Goal: Task Accomplishment & Management: Manage account settings

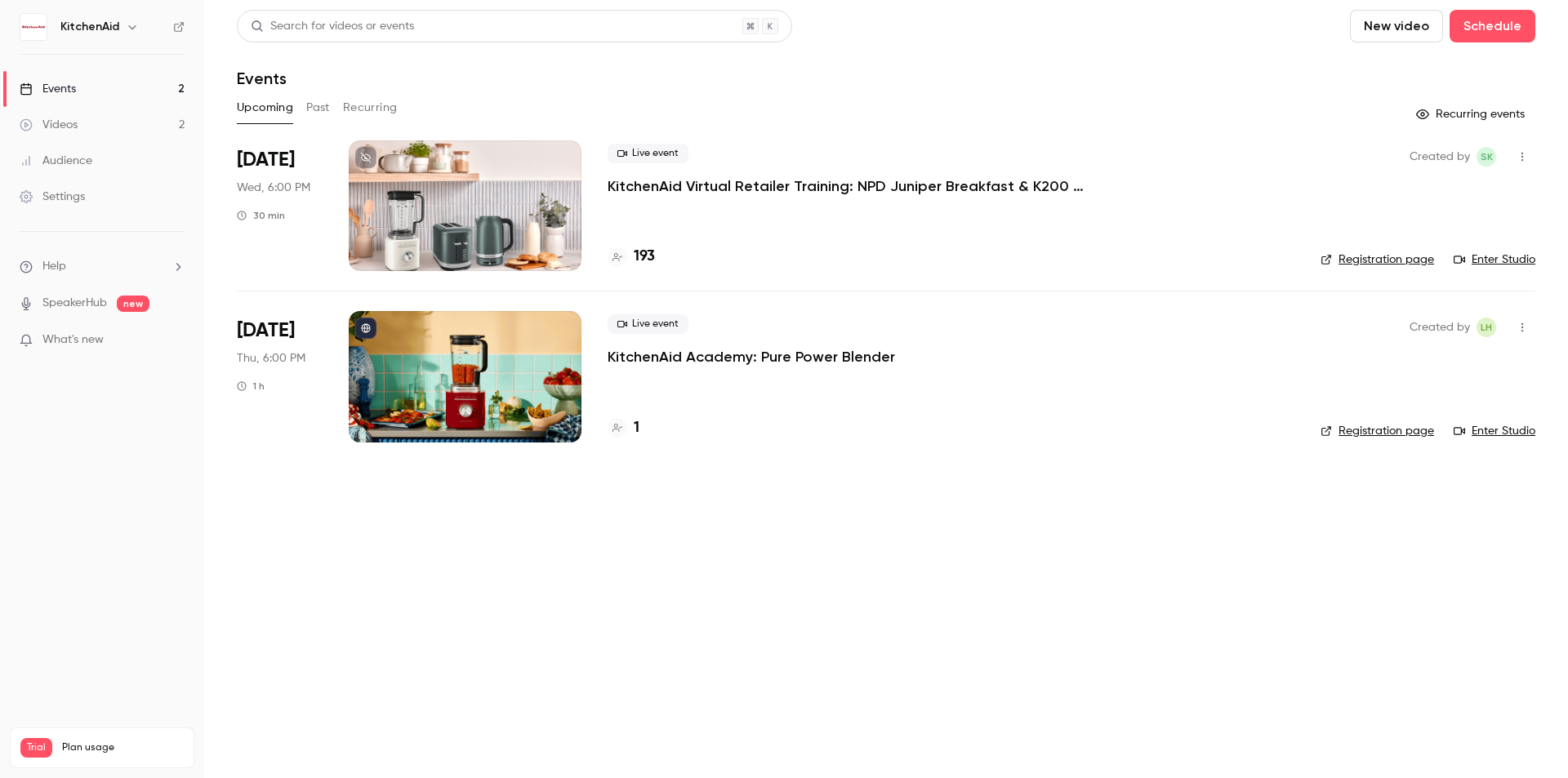
click at [1372, 254] on link "Registration page" at bounding box center [1377, 259] width 113 height 17
click at [492, 226] on div at bounding box center [465, 206] width 233 height 131
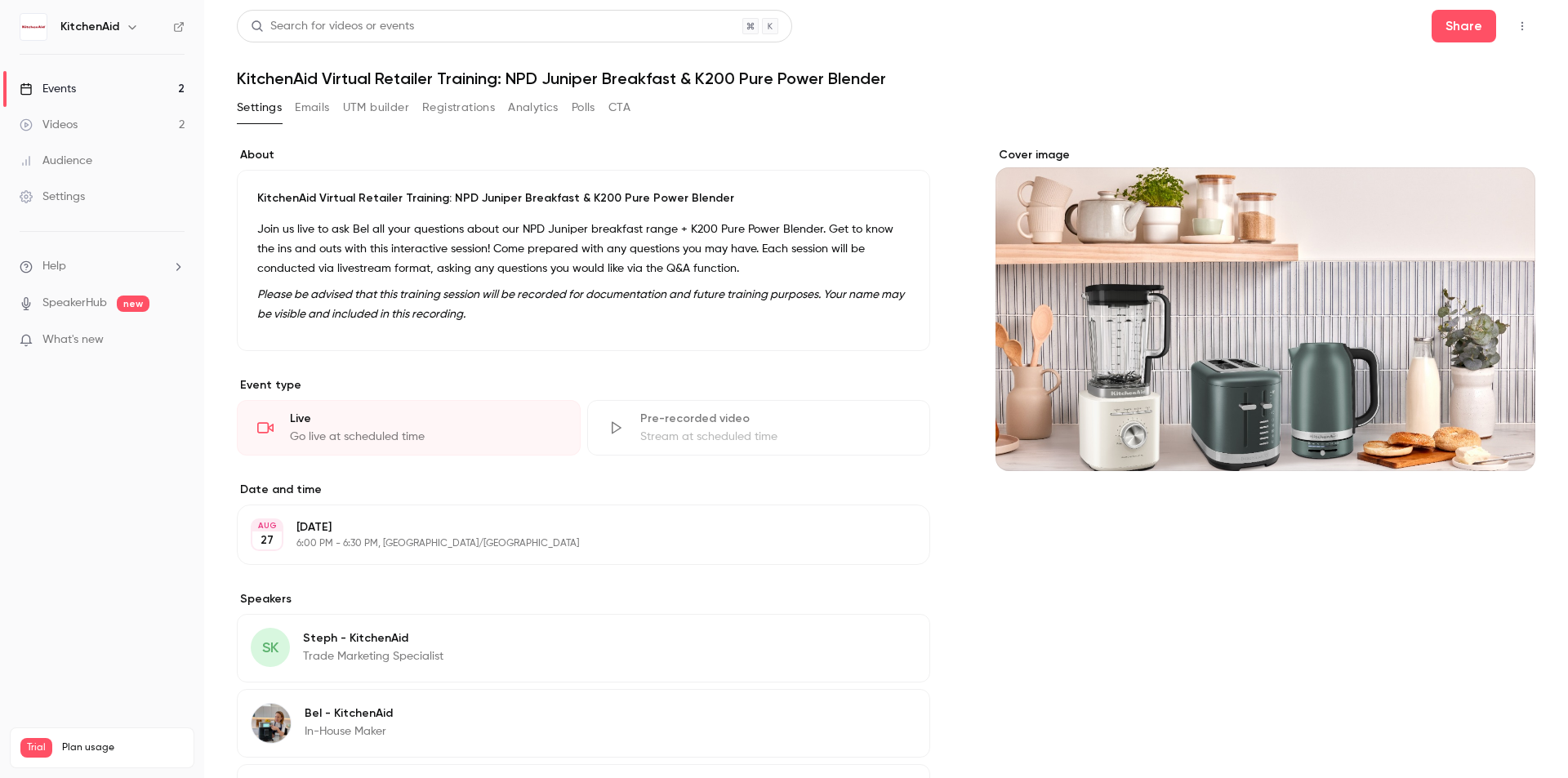
click at [450, 108] on button "Registrations" at bounding box center [458, 108] width 72 height 26
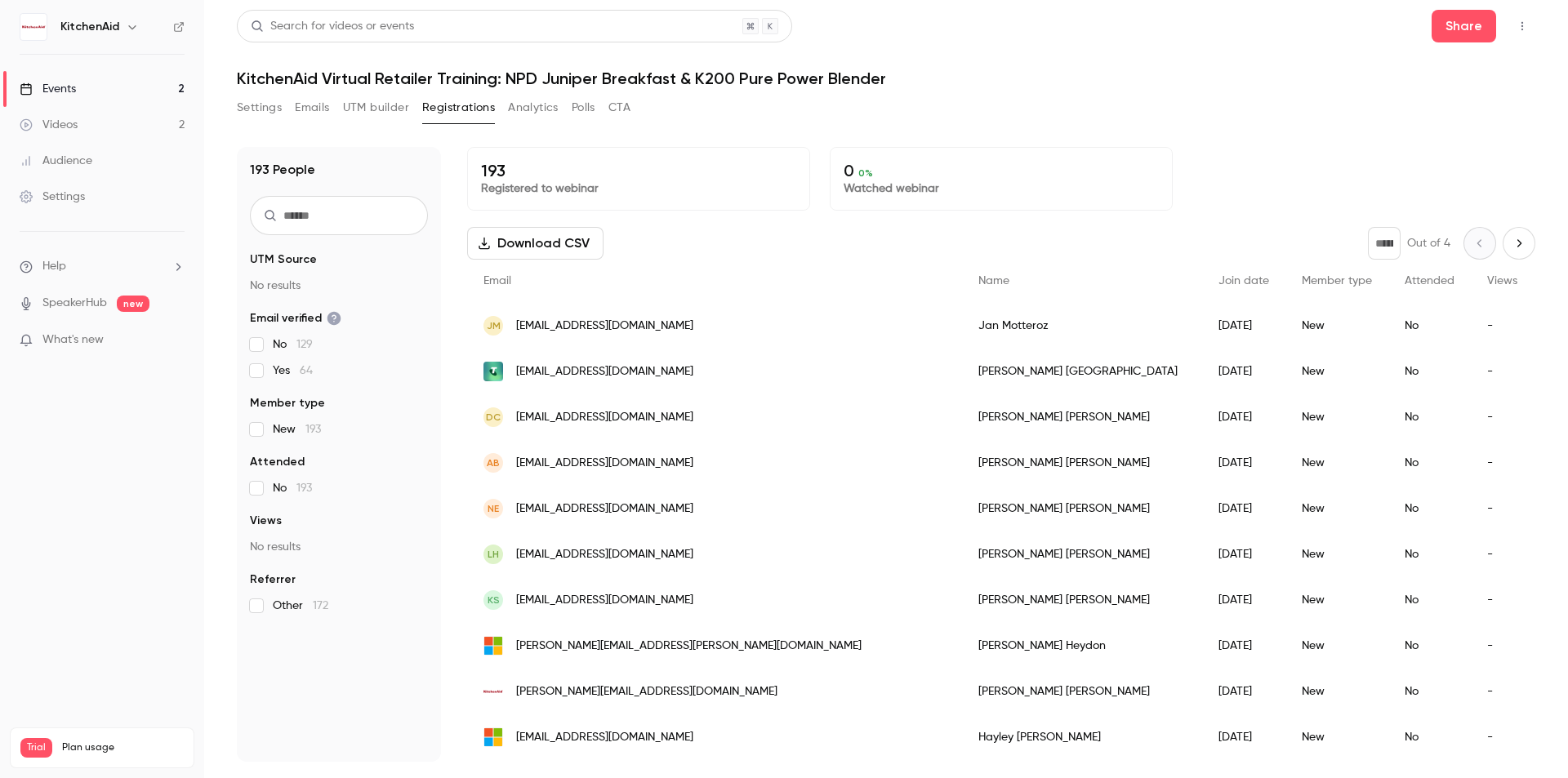
click at [538, 238] on button "Download CSV" at bounding box center [536, 242] width 137 height 32
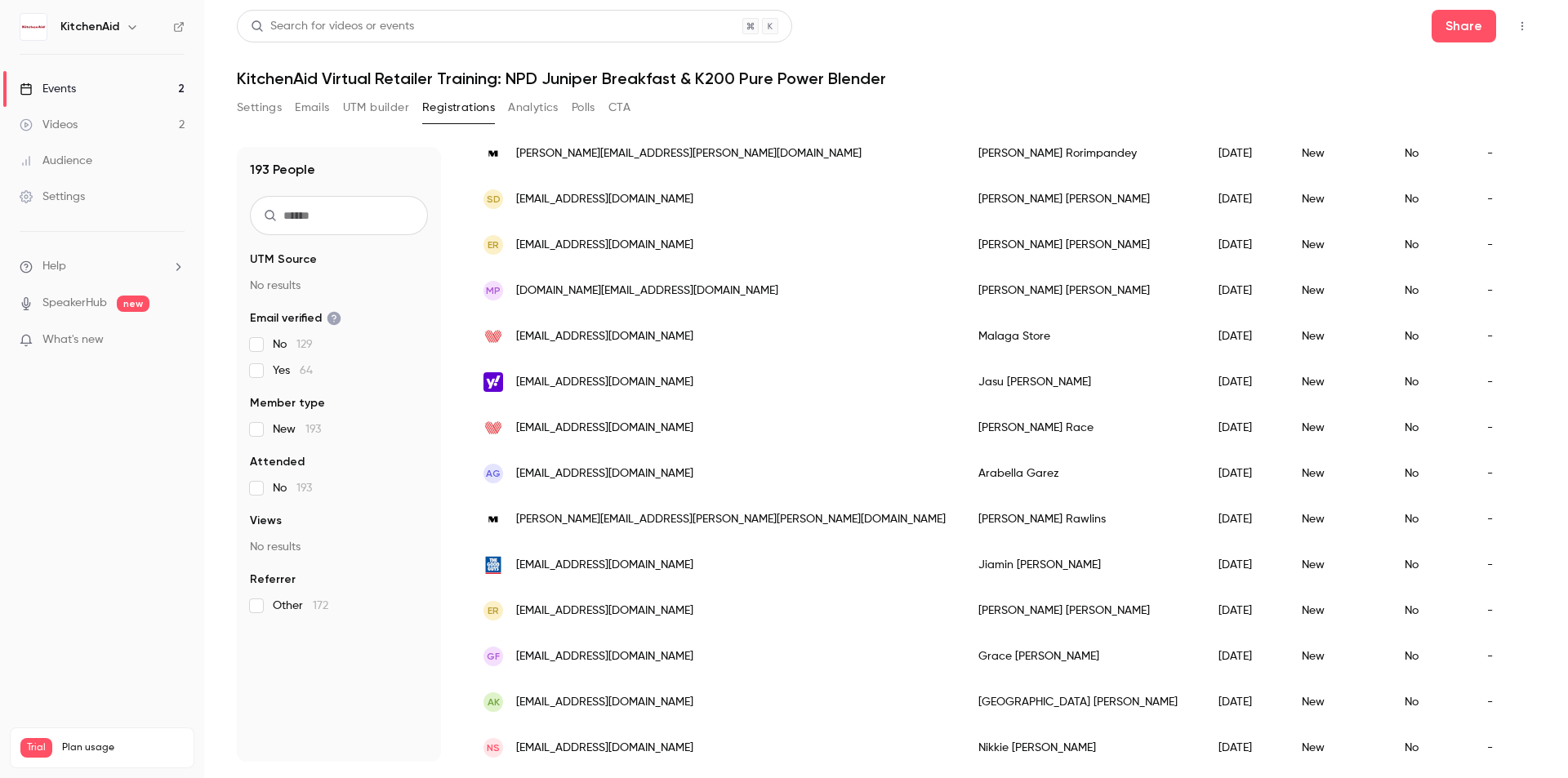
scroll to position [1839, 0]
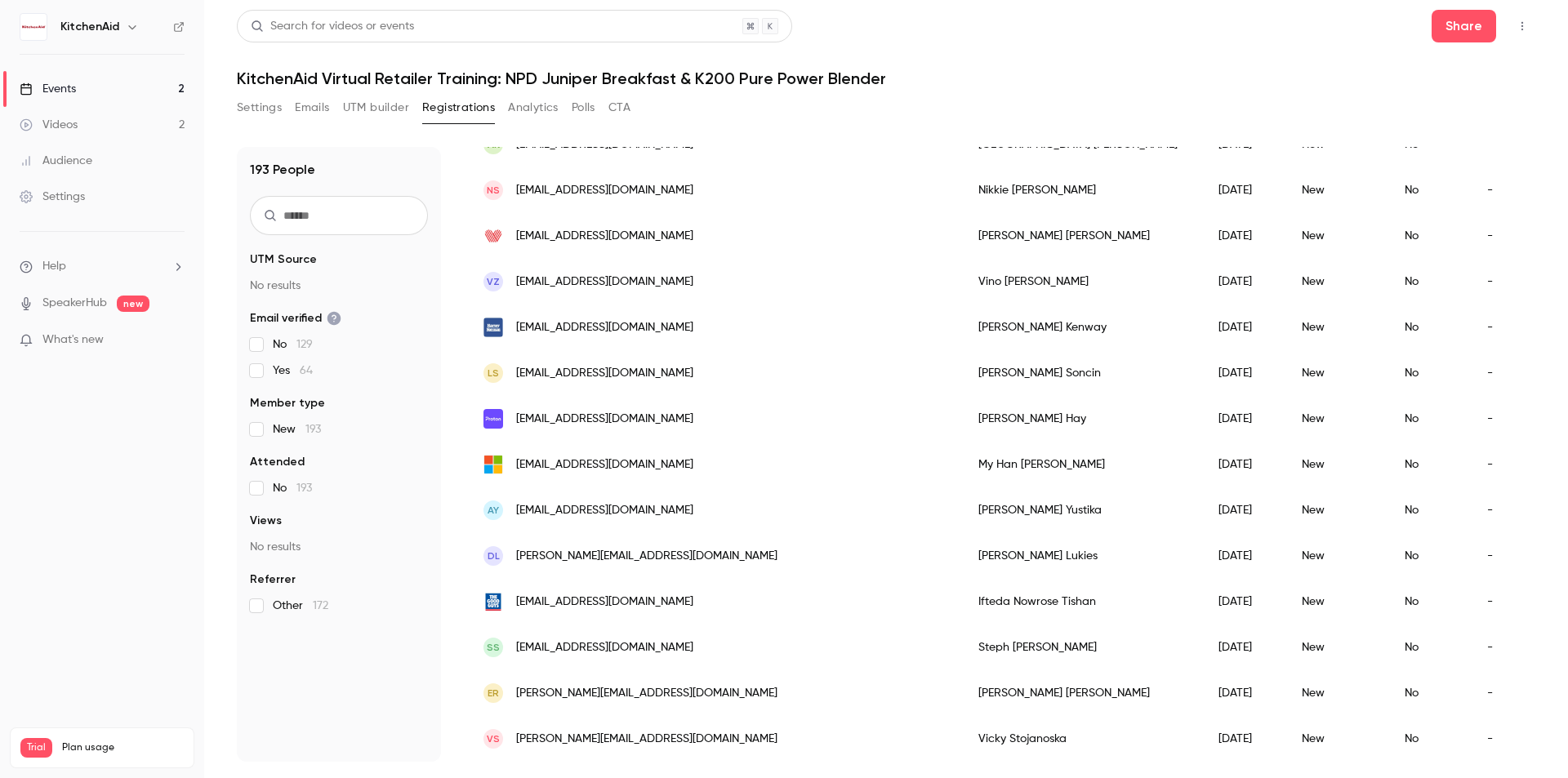
click at [261, 115] on button "Settings" at bounding box center [259, 108] width 45 height 26
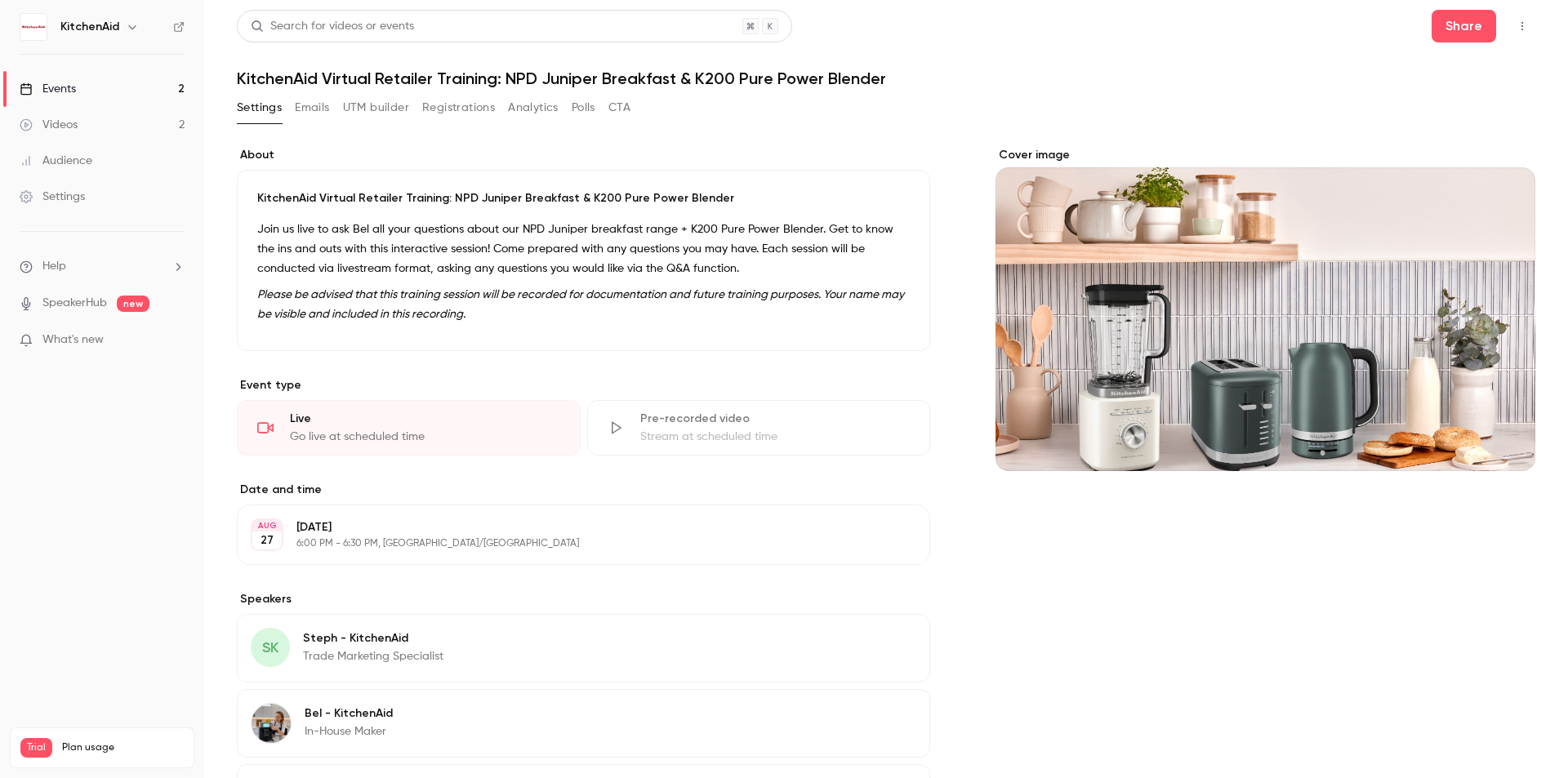
click at [323, 109] on button "Emails" at bounding box center [312, 108] width 34 height 26
click at [302, 106] on button "Emails" at bounding box center [312, 108] width 34 height 26
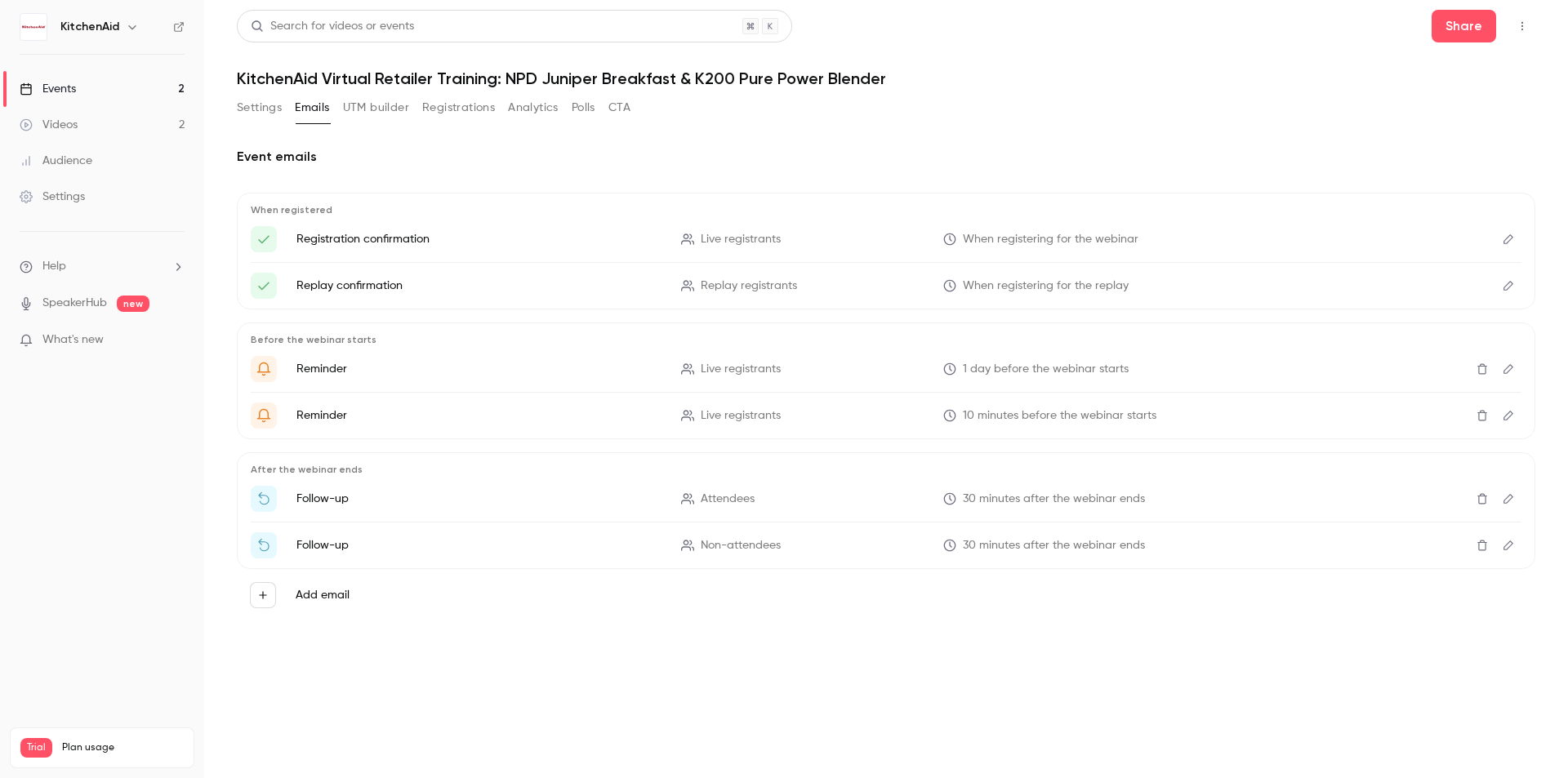
click at [255, 119] on button "Settings" at bounding box center [259, 108] width 45 height 26
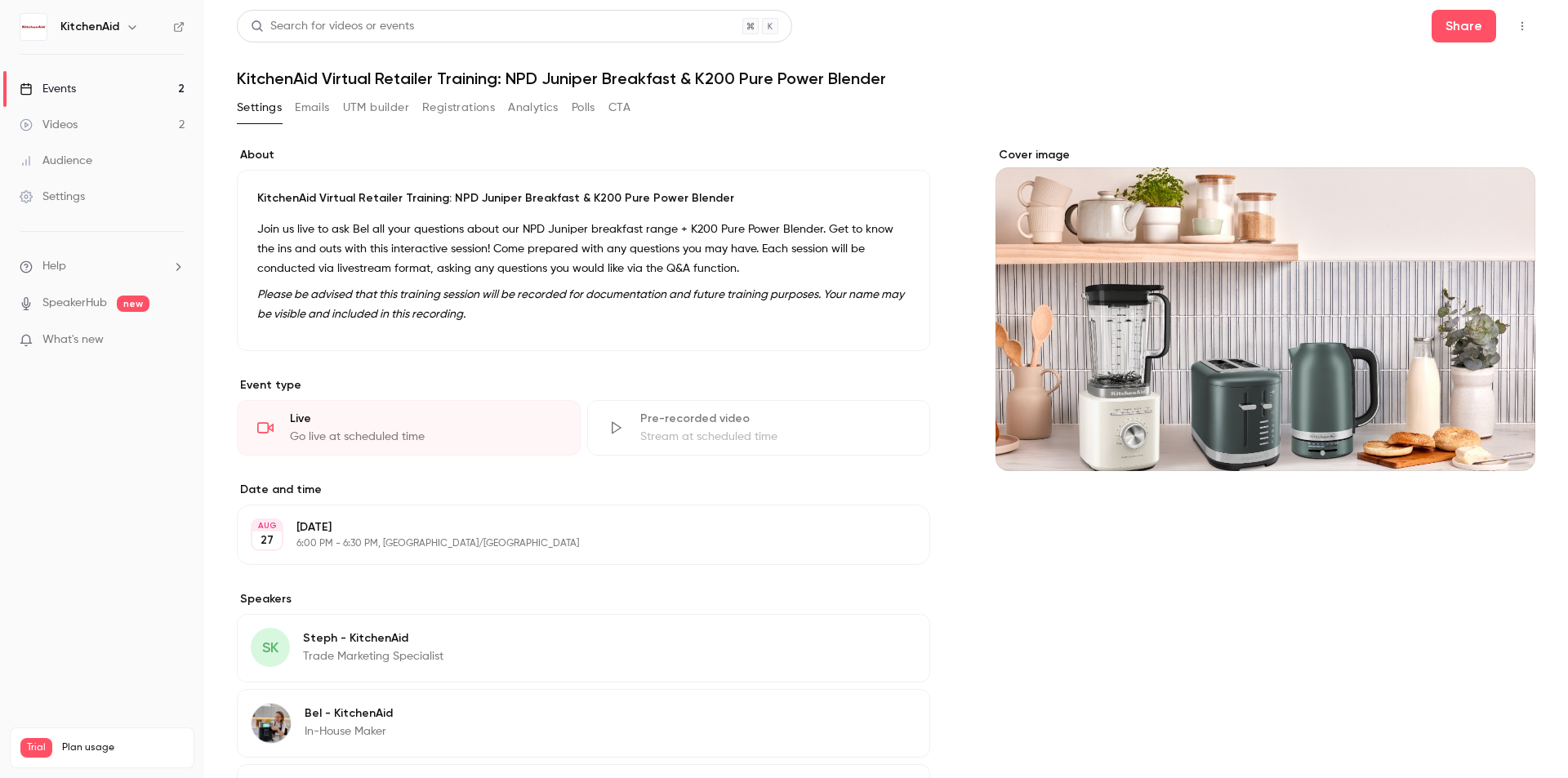
click at [142, 92] on link "Events 2" at bounding box center [102, 89] width 204 height 36
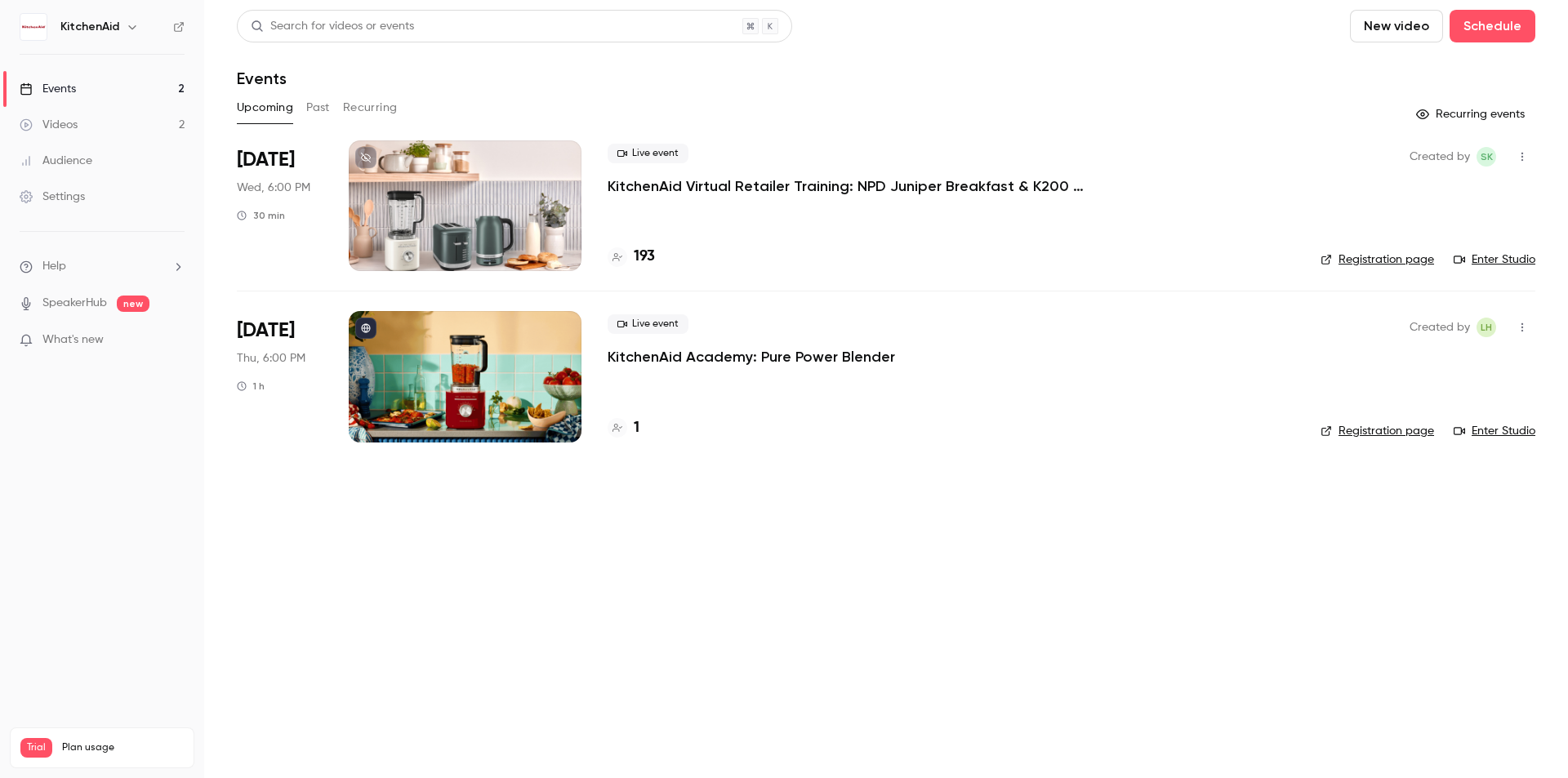
click at [262, 114] on button "Upcoming" at bounding box center [265, 108] width 57 height 26
click at [503, 235] on div at bounding box center [465, 206] width 233 height 131
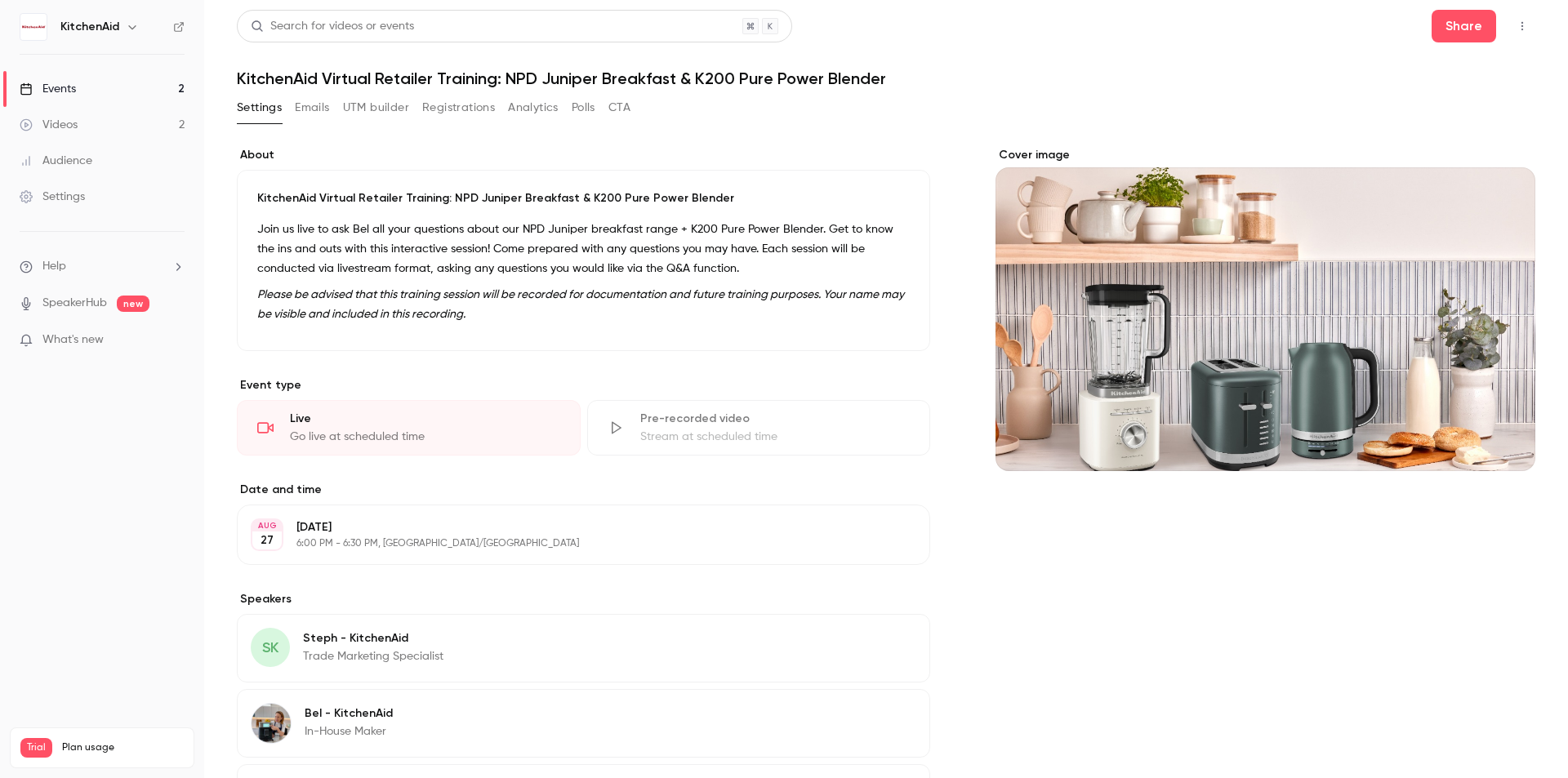
click at [103, 74] on link "Events 2" at bounding box center [102, 89] width 204 height 36
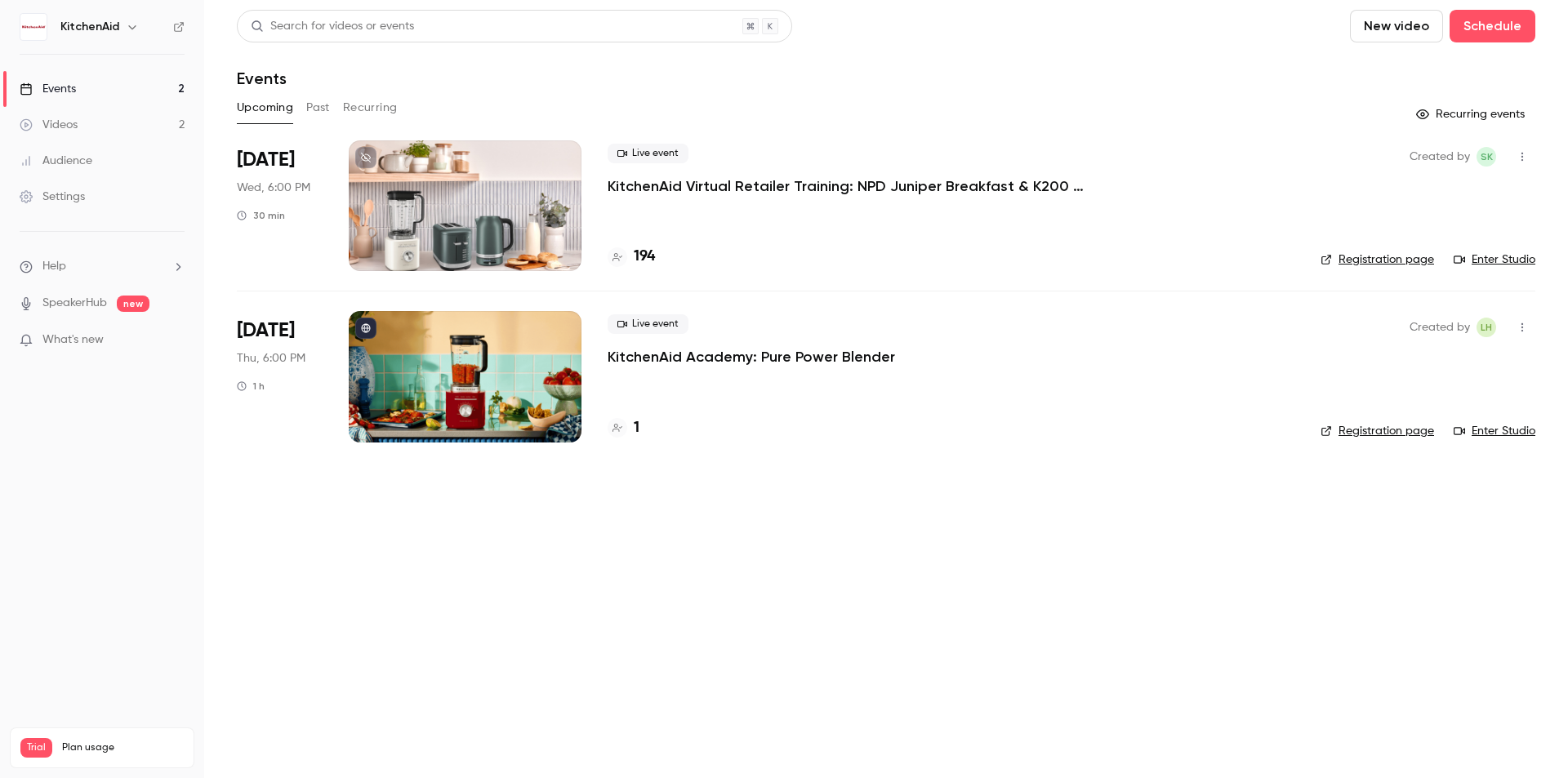
click at [729, 185] on p "KitchenAid Virtual Retailer Training: NPD Juniper Breakfast & K200 Pure Power B…" at bounding box center [852, 186] width 490 height 20
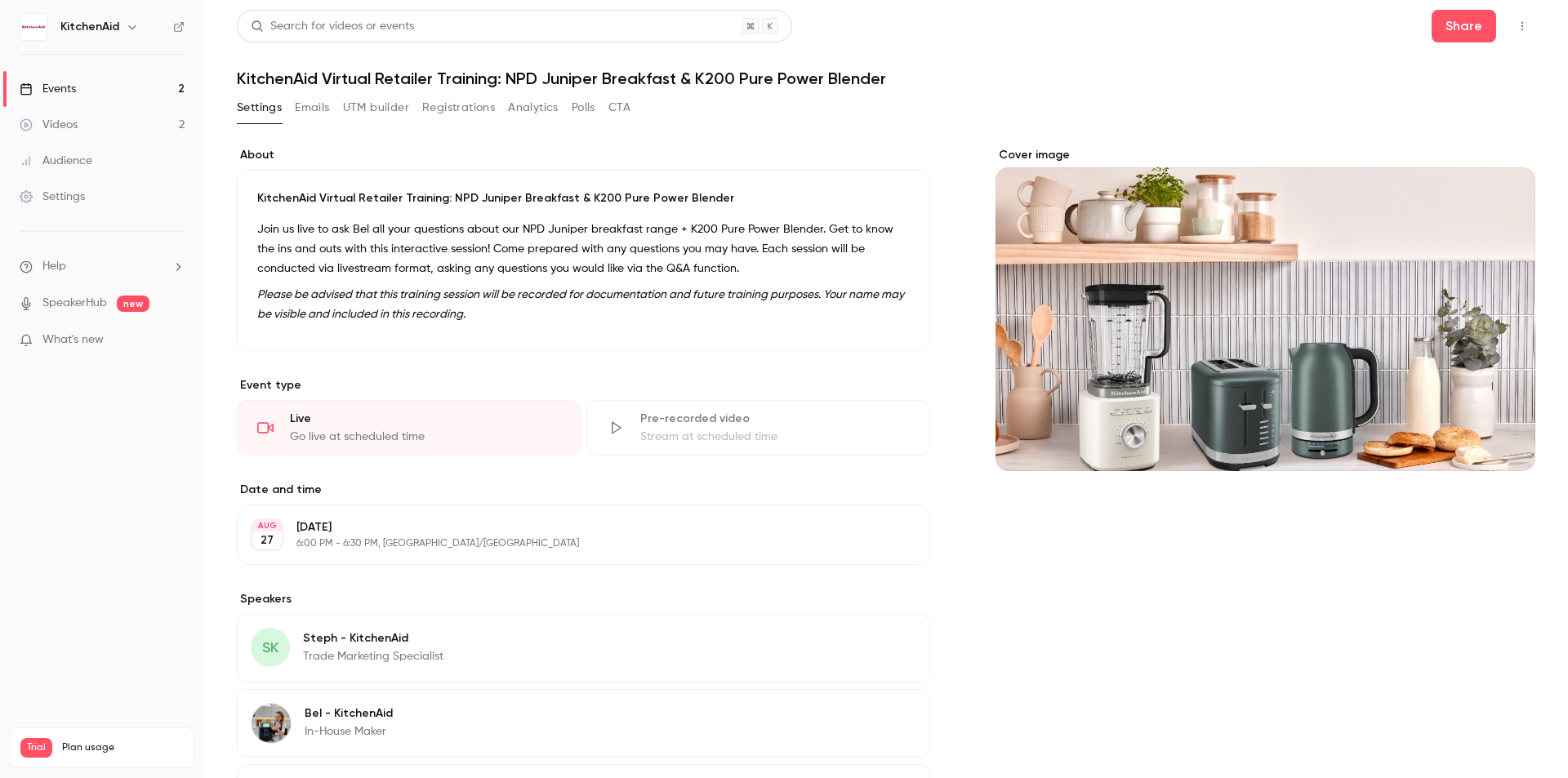
click at [93, 121] on link "Videos 2" at bounding box center [102, 124] width 204 height 36
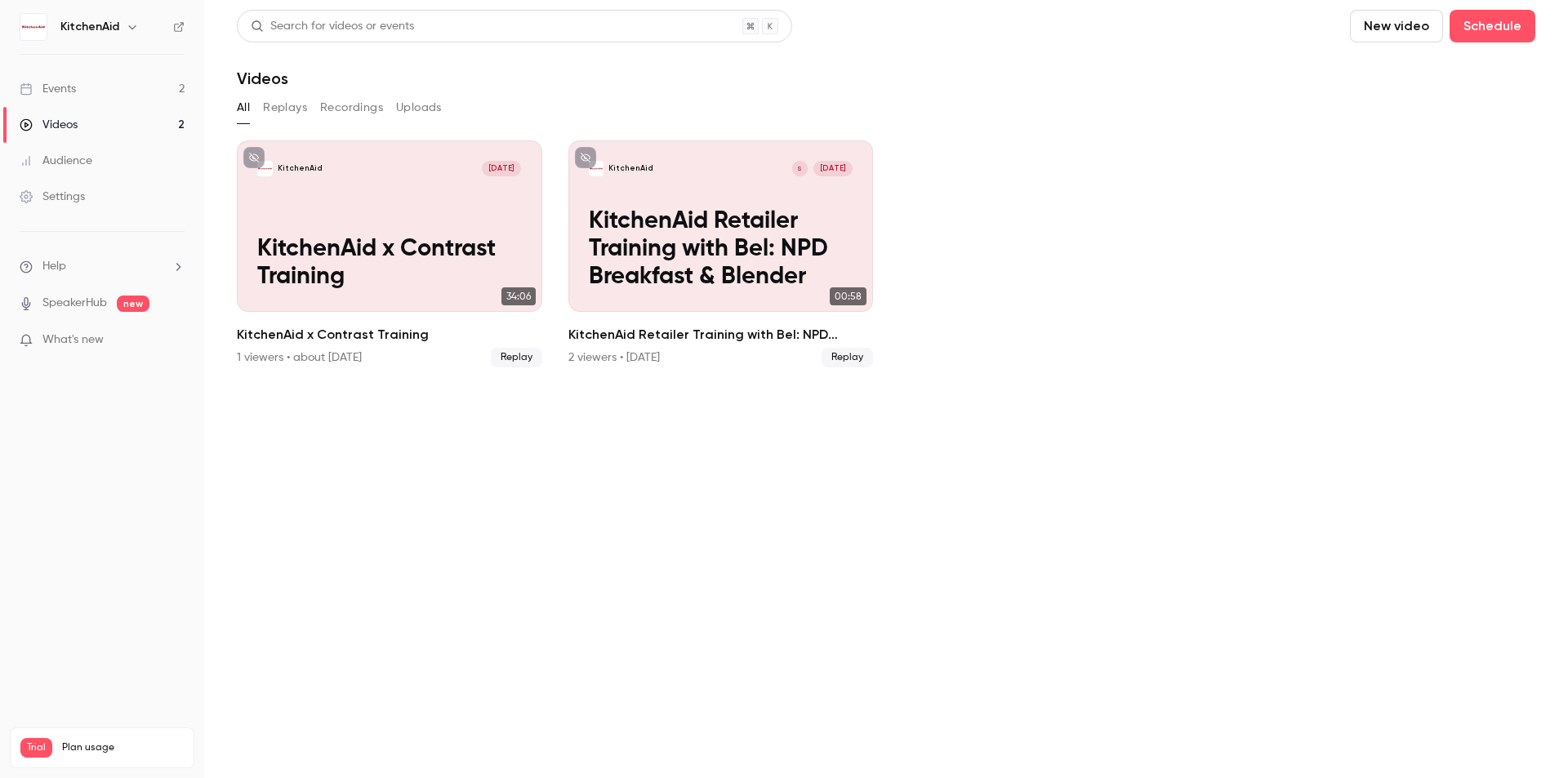
click at [65, 92] on div "Events" at bounding box center [48, 89] width 57 height 17
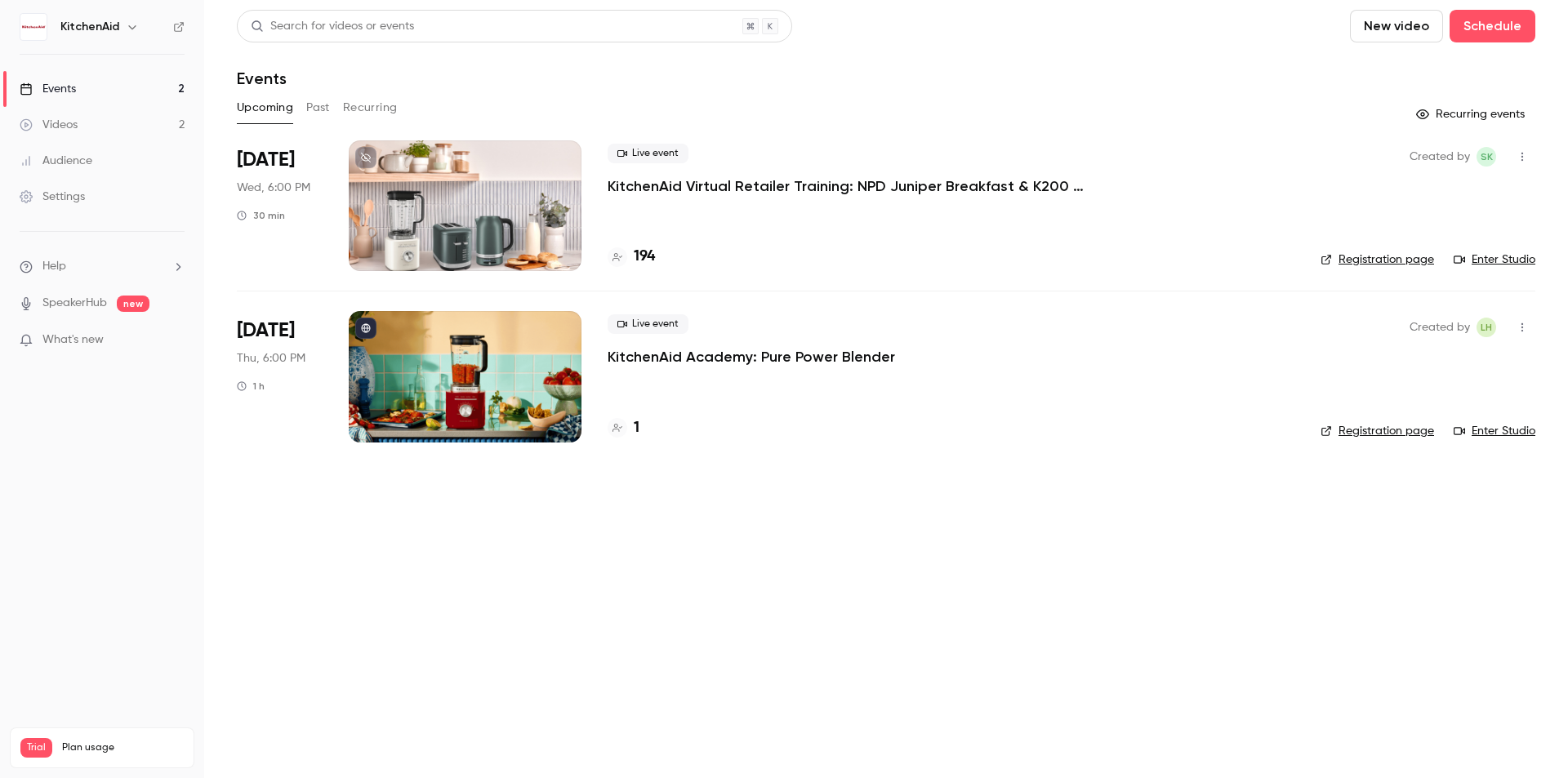
click at [497, 368] on div at bounding box center [465, 376] width 233 height 131
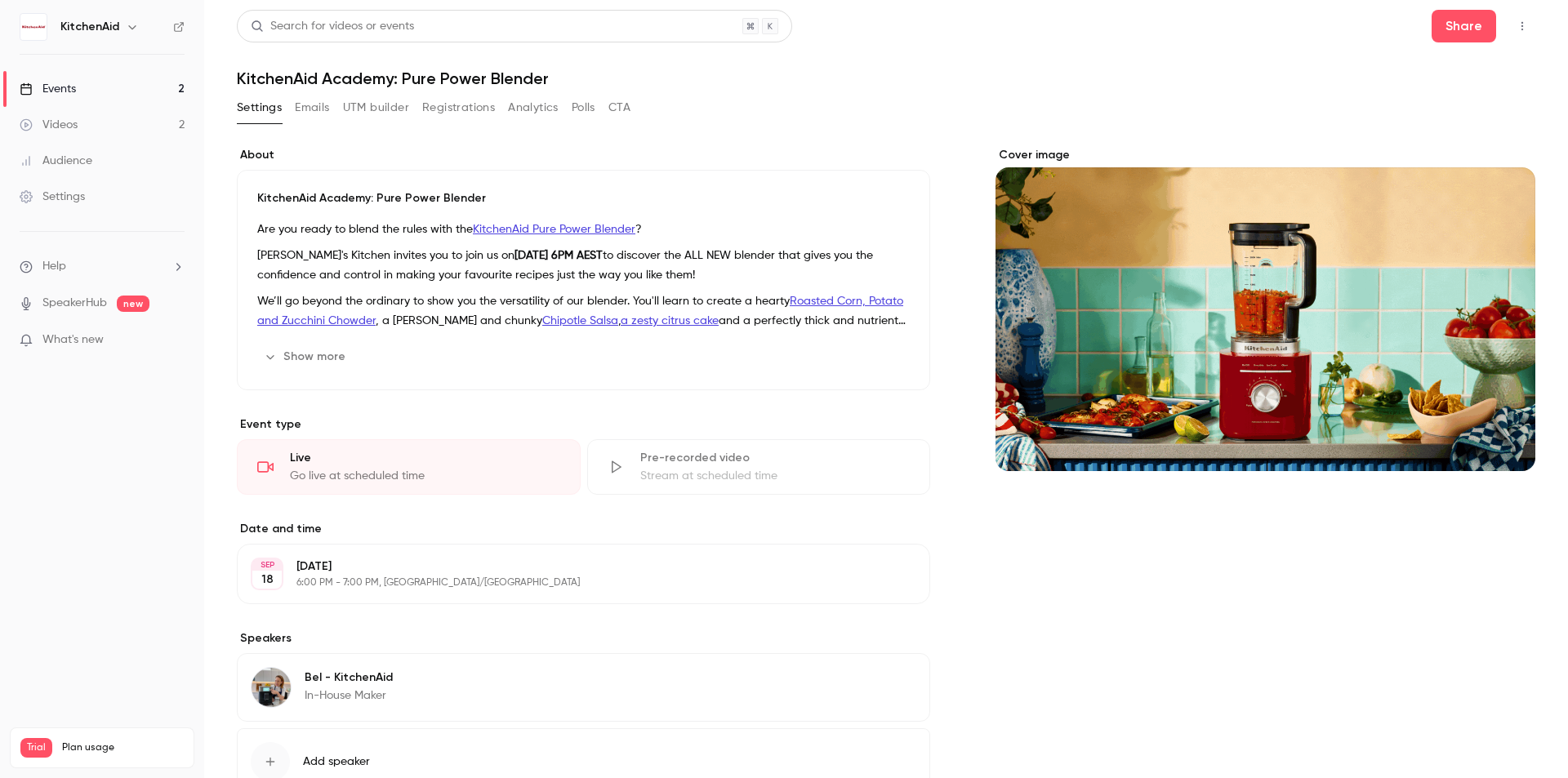
click at [104, 95] on link "Events 2" at bounding box center [102, 89] width 204 height 36
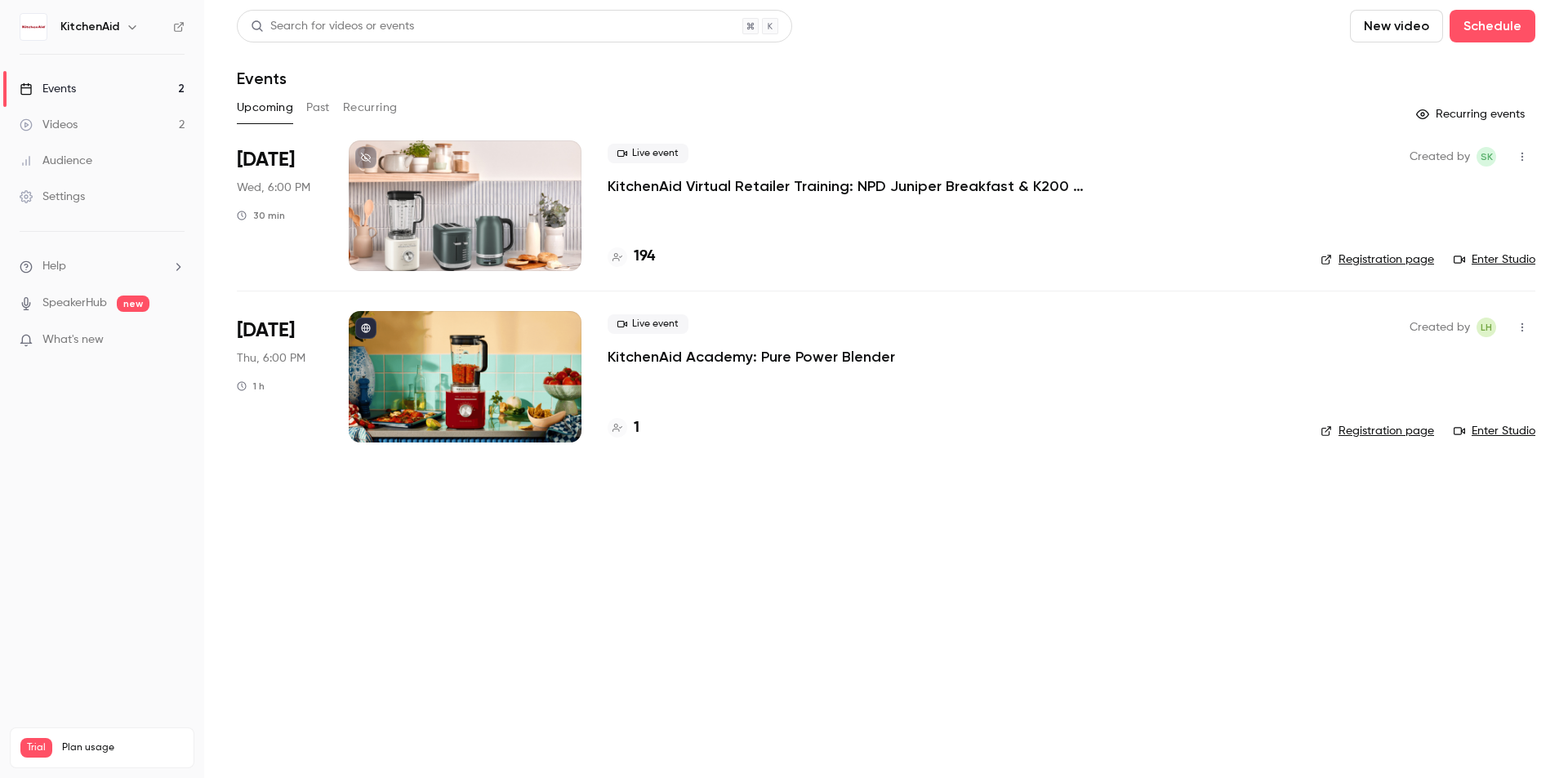
click at [462, 192] on div at bounding box center [465, 206] width 233 height 131
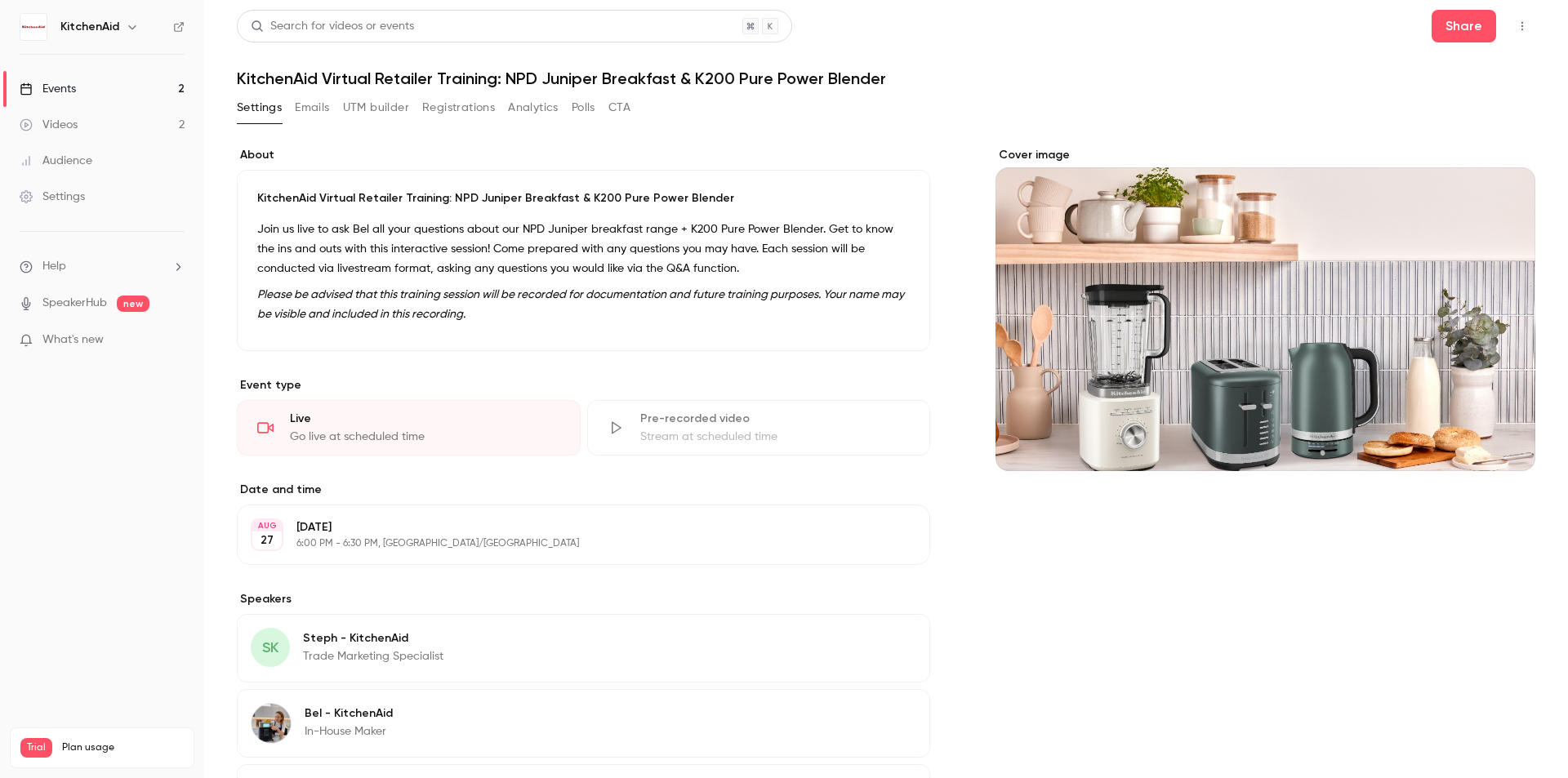
click at [305, 123] on div "Settings Emails UTM builder Registrations Analytics Polls CTA" at bounding box center [433, 110] width 394 height 32
click at [117, 76] on link "Events 2" at bounding box center [102, 89] width 204 height 36
